Goal: Task Accomplishment & Management: Manage account settings

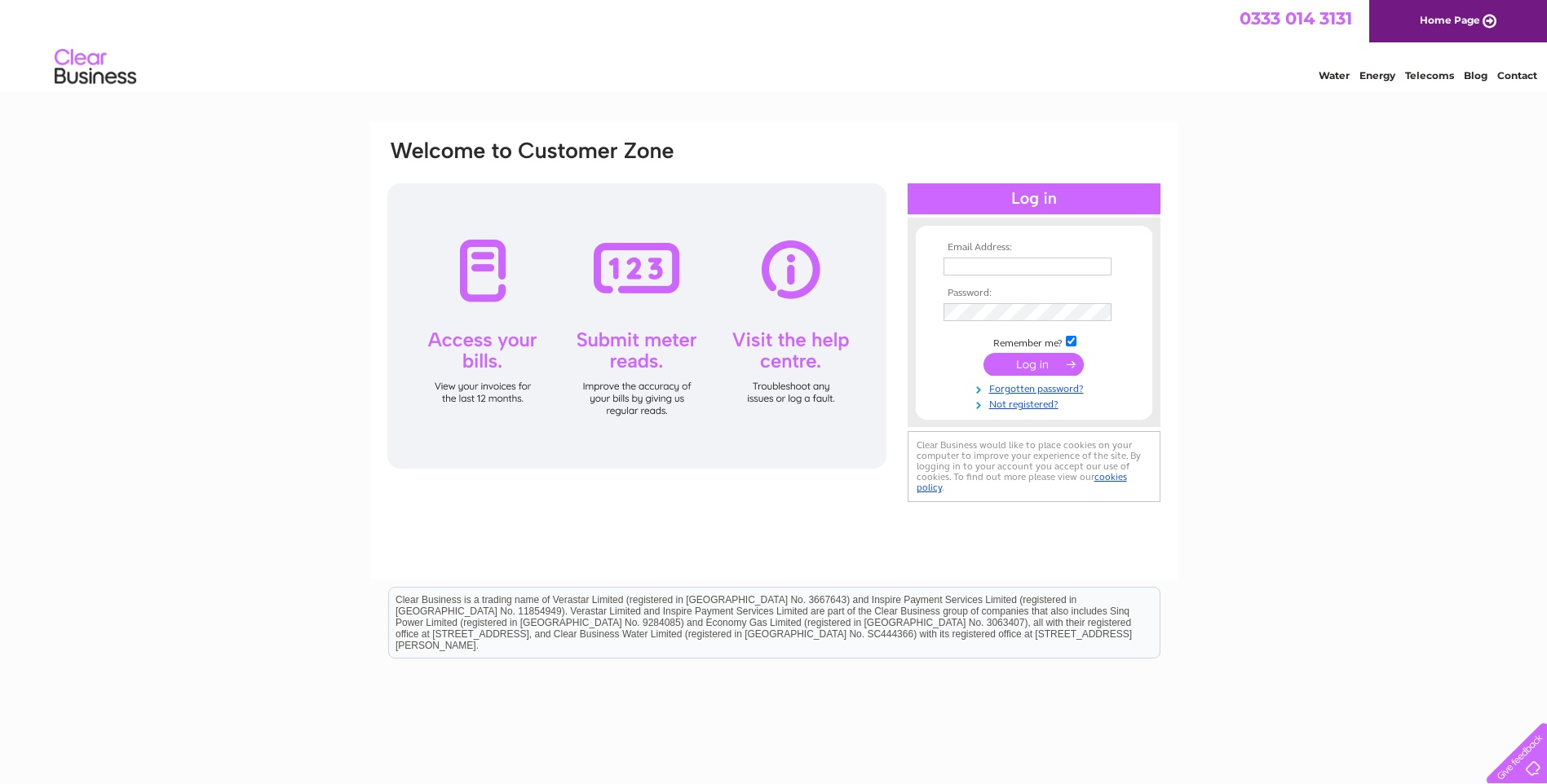
type input "gmckim58@gmail.com"
click at [1023, 359] on input "submit" at bounding box center [1034, 364] width 101 height 23
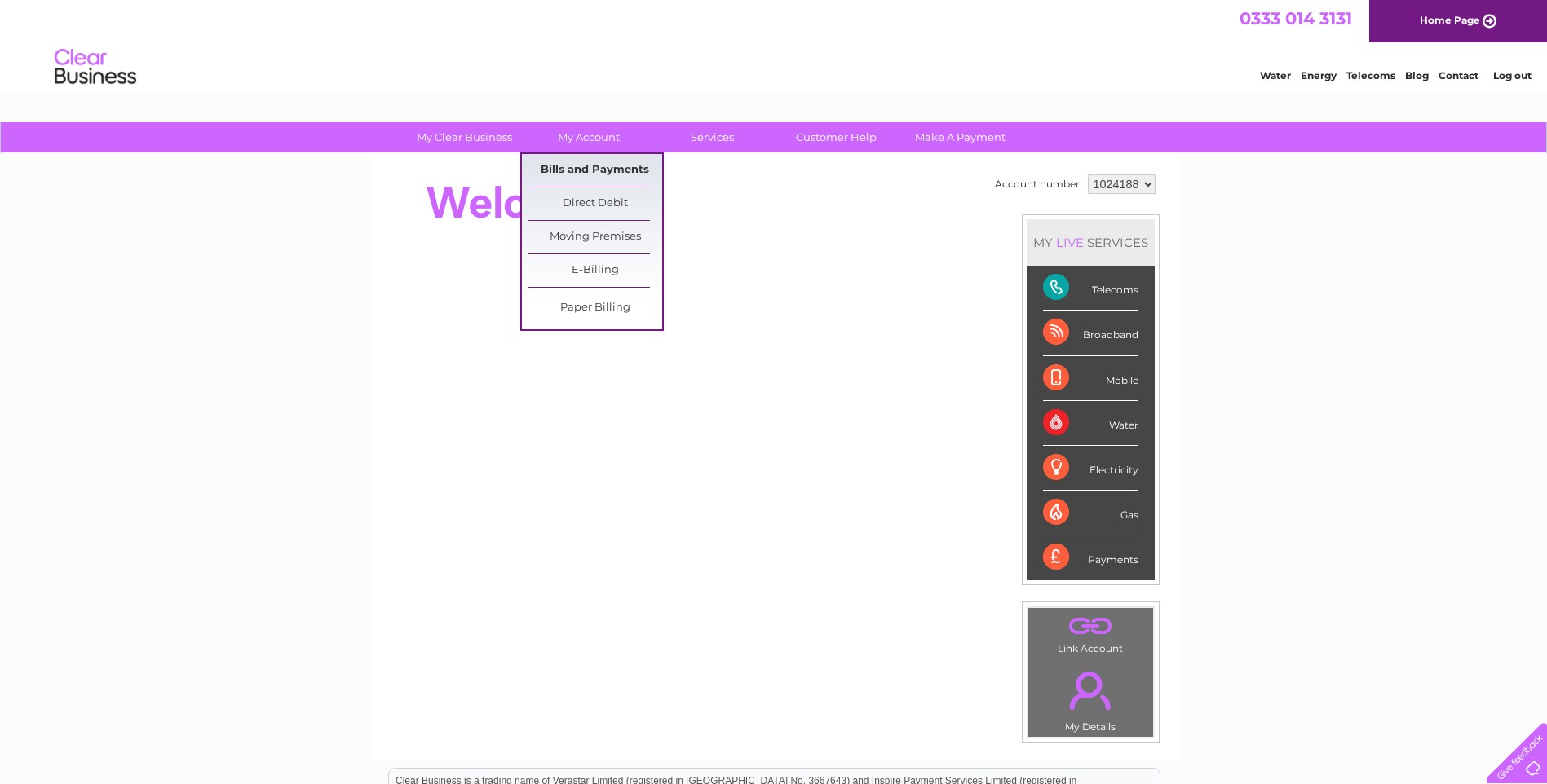
click at [600, 166] on link "Bills and Payments" at bounding box center [594, 170] width 134 height 33
